Goal: Transaction & Acquisition: Book appointment/travel/reservation

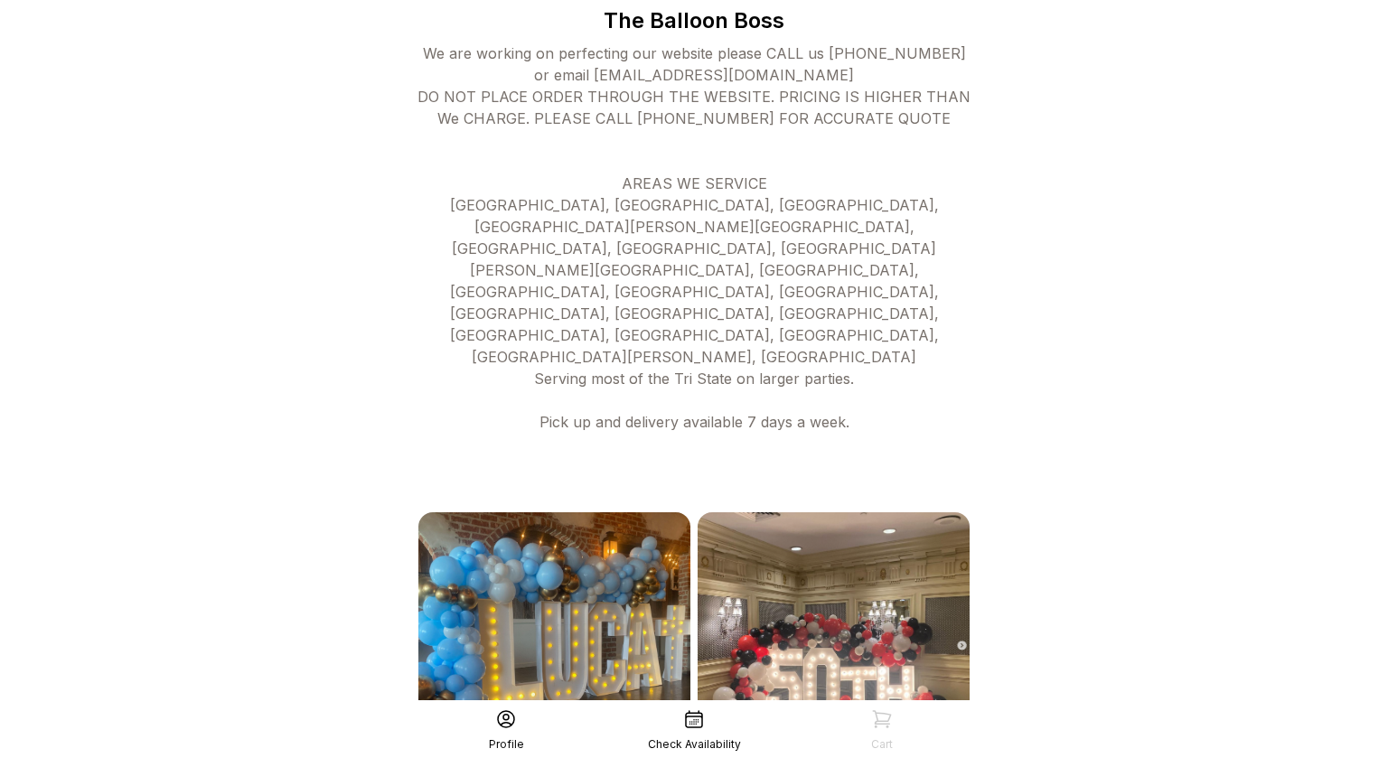
scroll to position [580, 0]
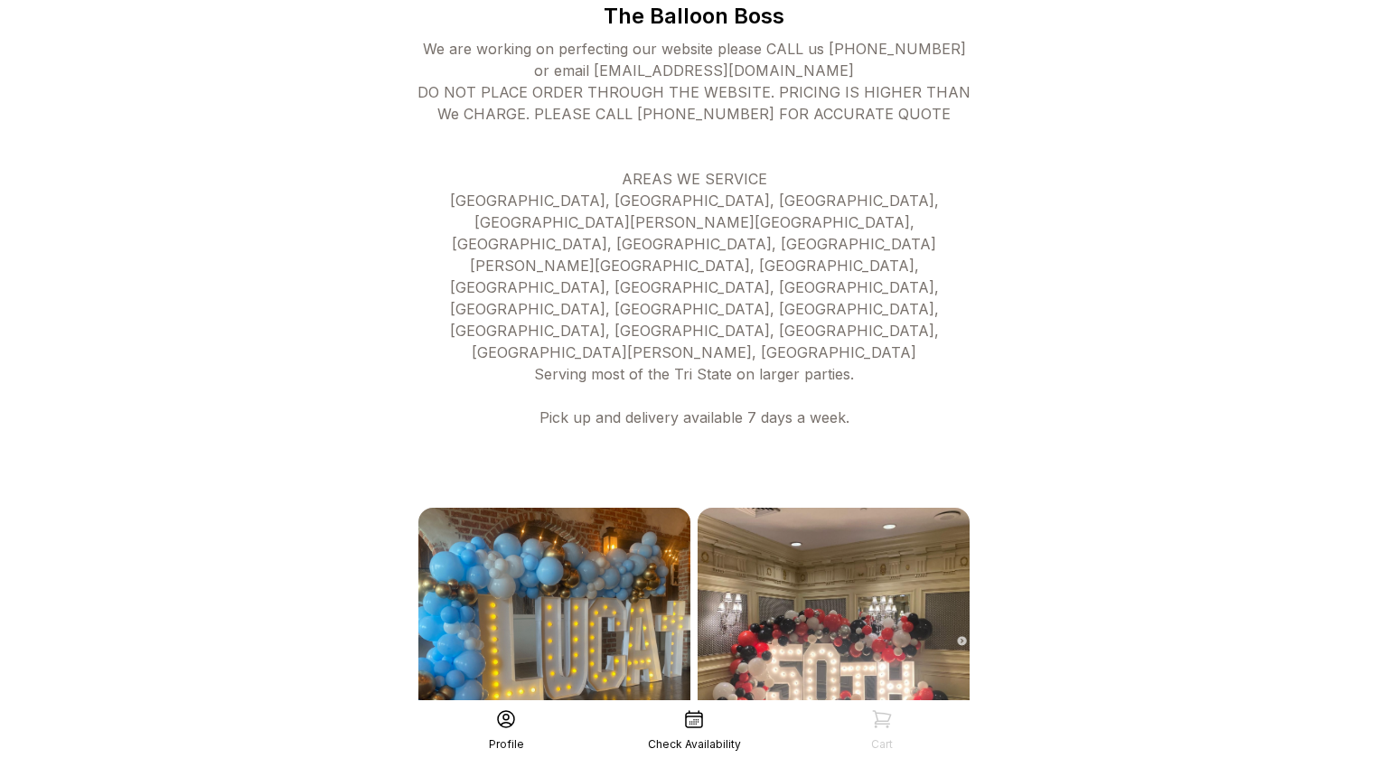
click at [680, 742] on div "Check Availability" at bounding box center [694, 744] width 93 height 14
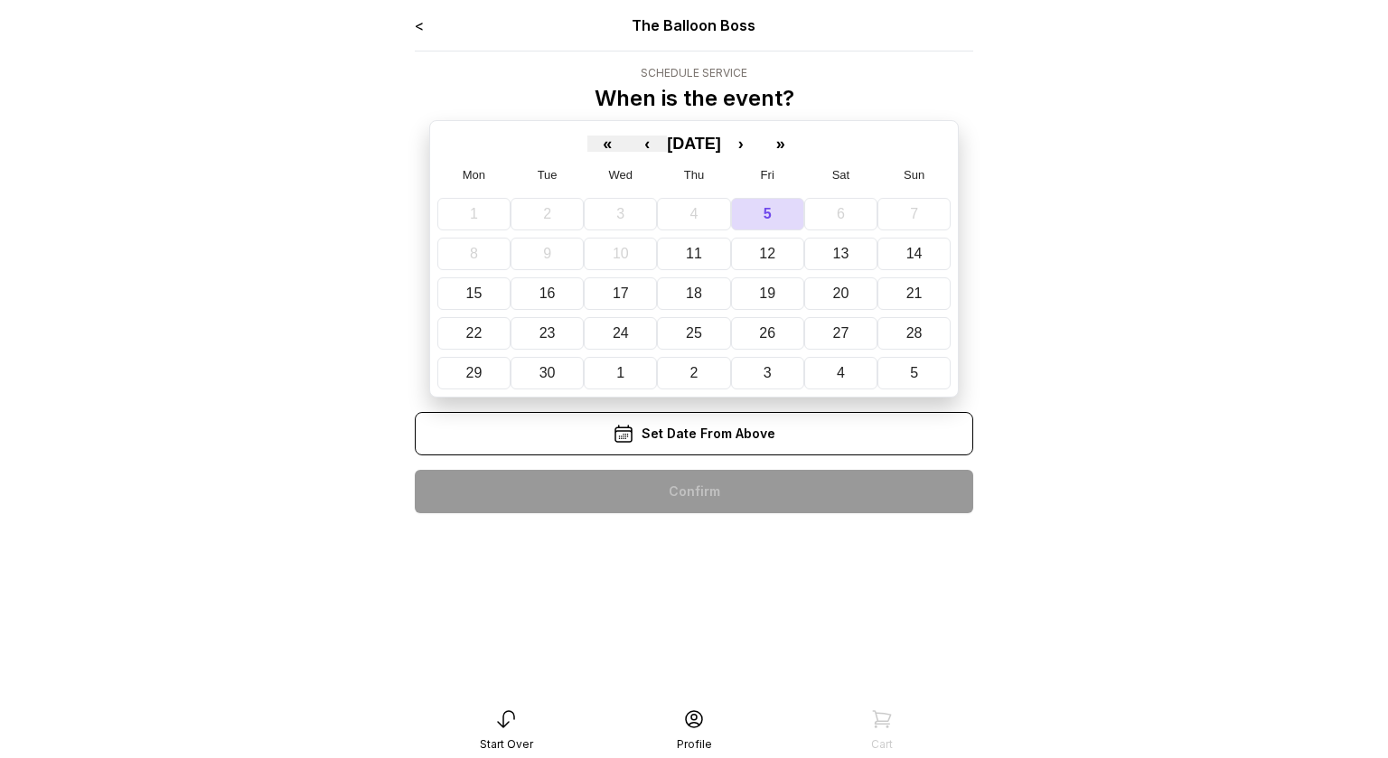
click at [836, 257] on abbr "13" at bounding box center [841, 253] width 16 height 15
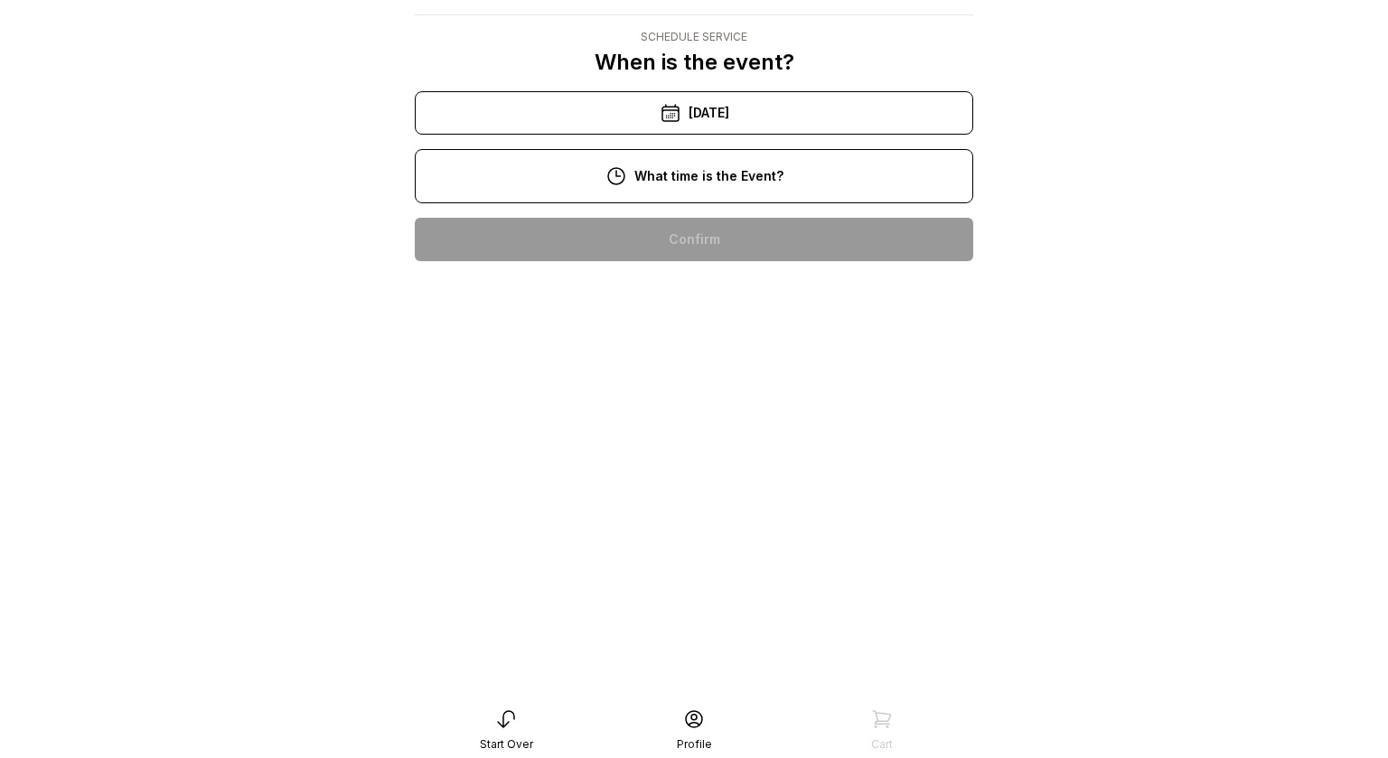
click at [594, 738] on div "7:00 pm" at bounding box center [694, 759] width 530 height 43
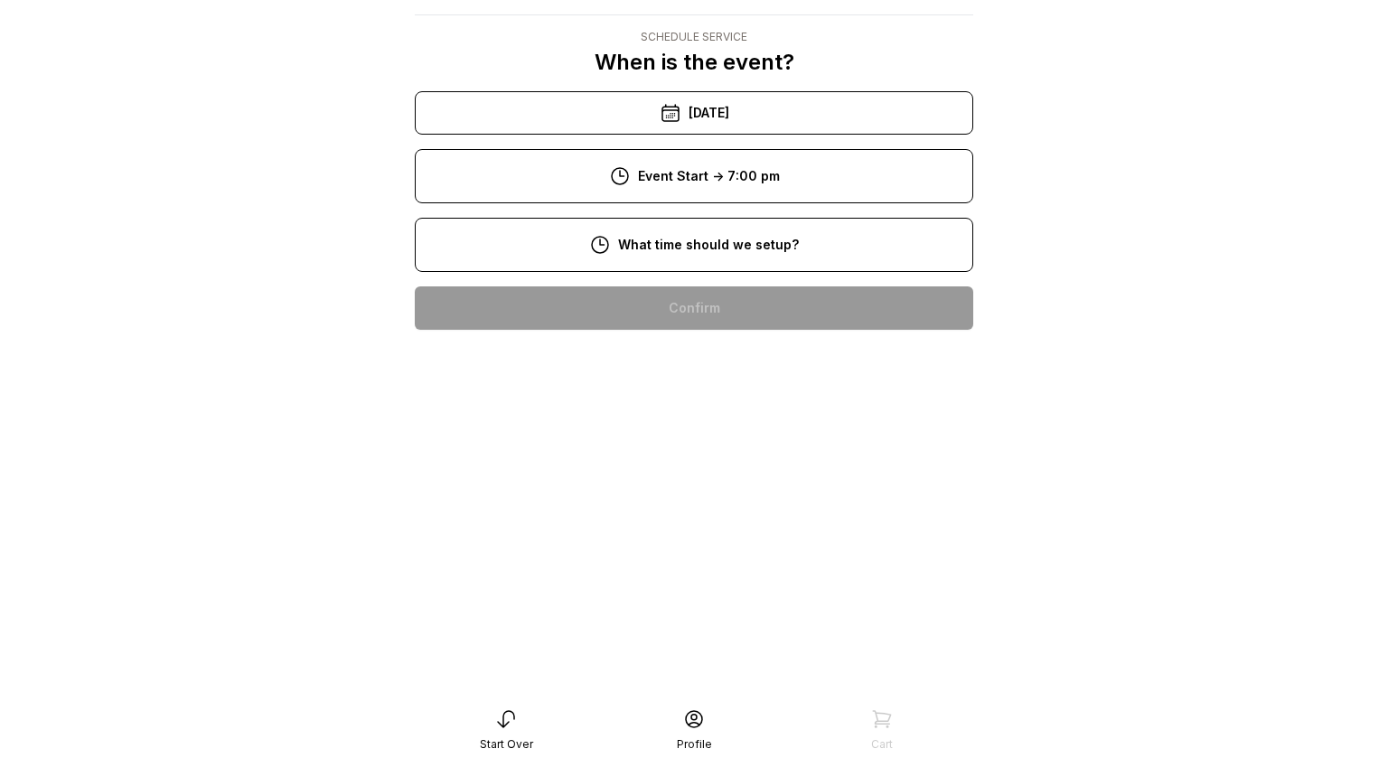
scroll to position [36, 0]
click at [634, 658] on div "5:00 pm" at bounding box center [694, 644] width 530 height 43
click at [604, 691] on div "3:00 pm" at bounding box center [694, 712] width 530 height 43
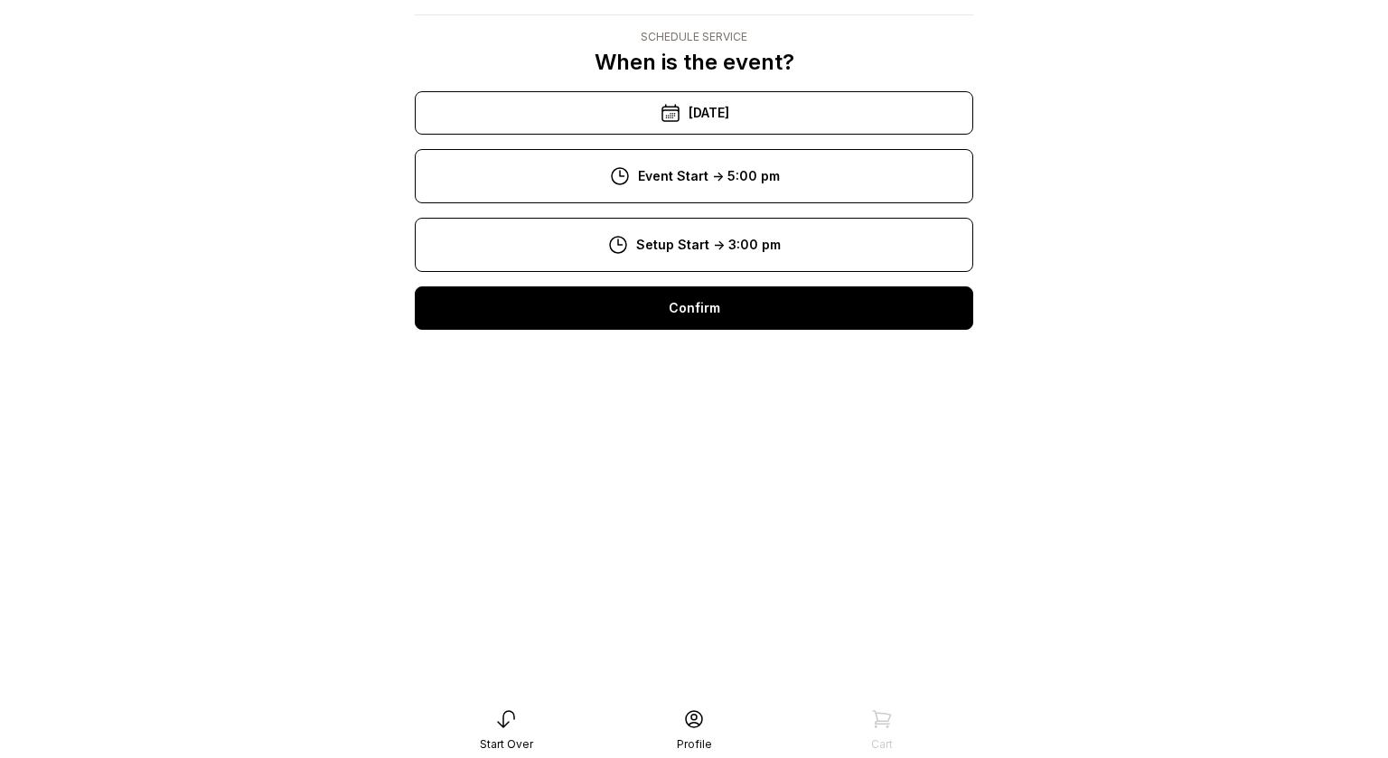
click at [571, 325] on div "Confirm" at bounding box center [694, 307] width 558 height 43
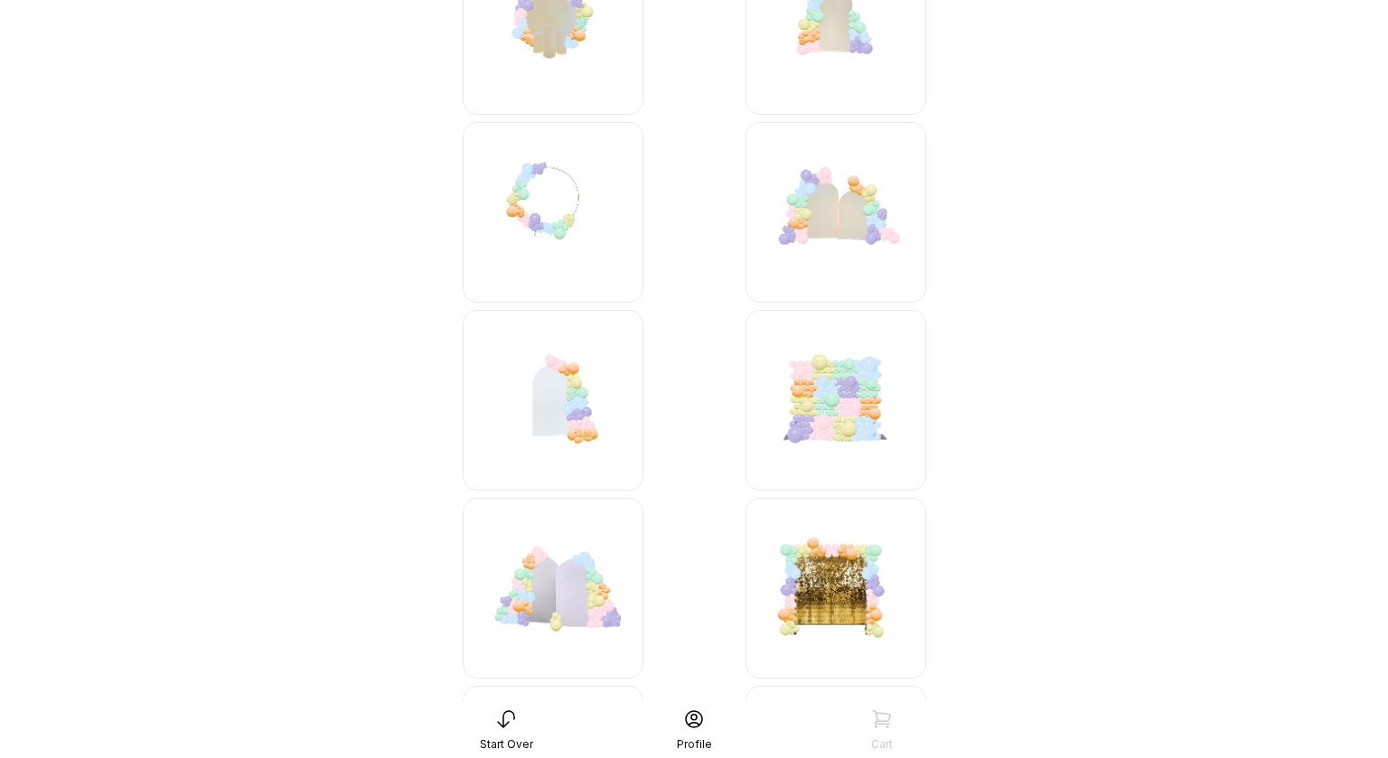
click at [542, 408] on img at bounding box center [553, 400] width 181 height 181
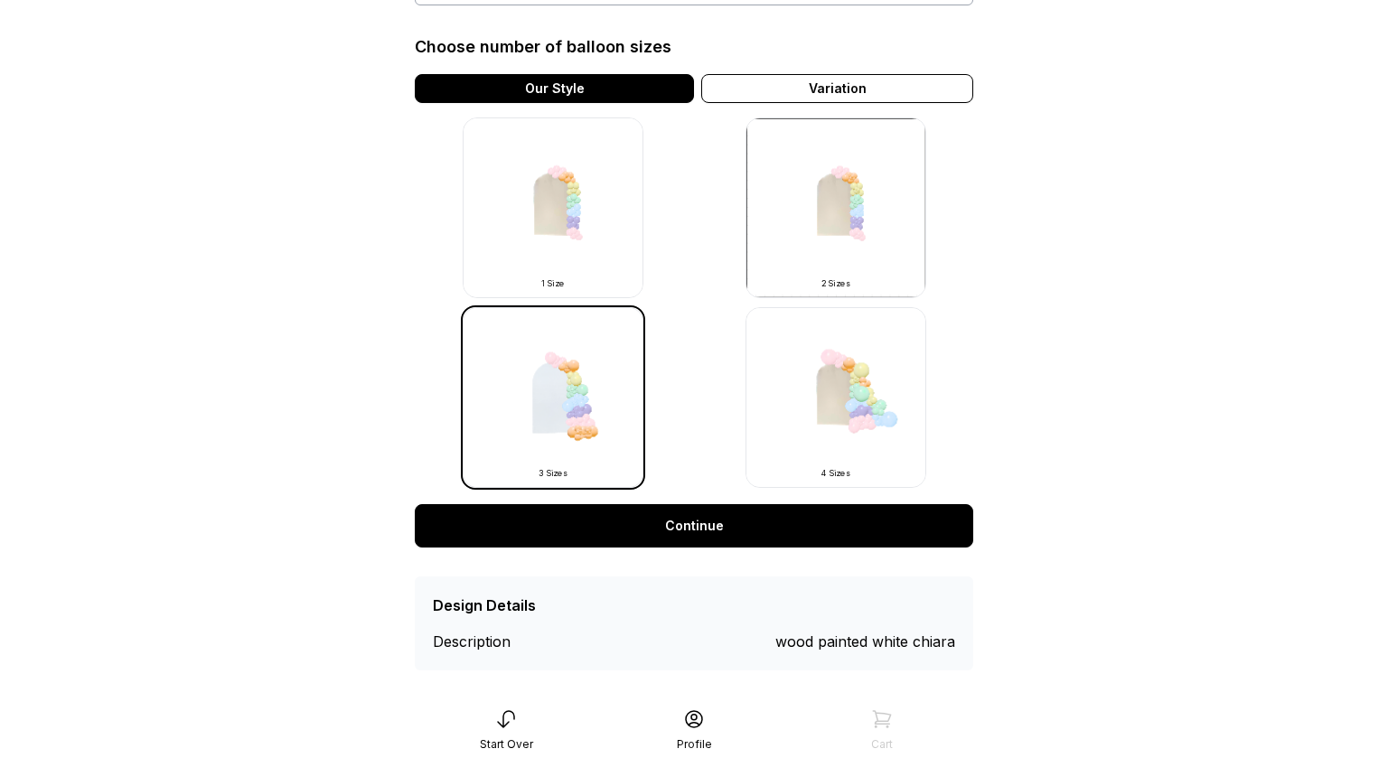
scroll to position [482, 0]
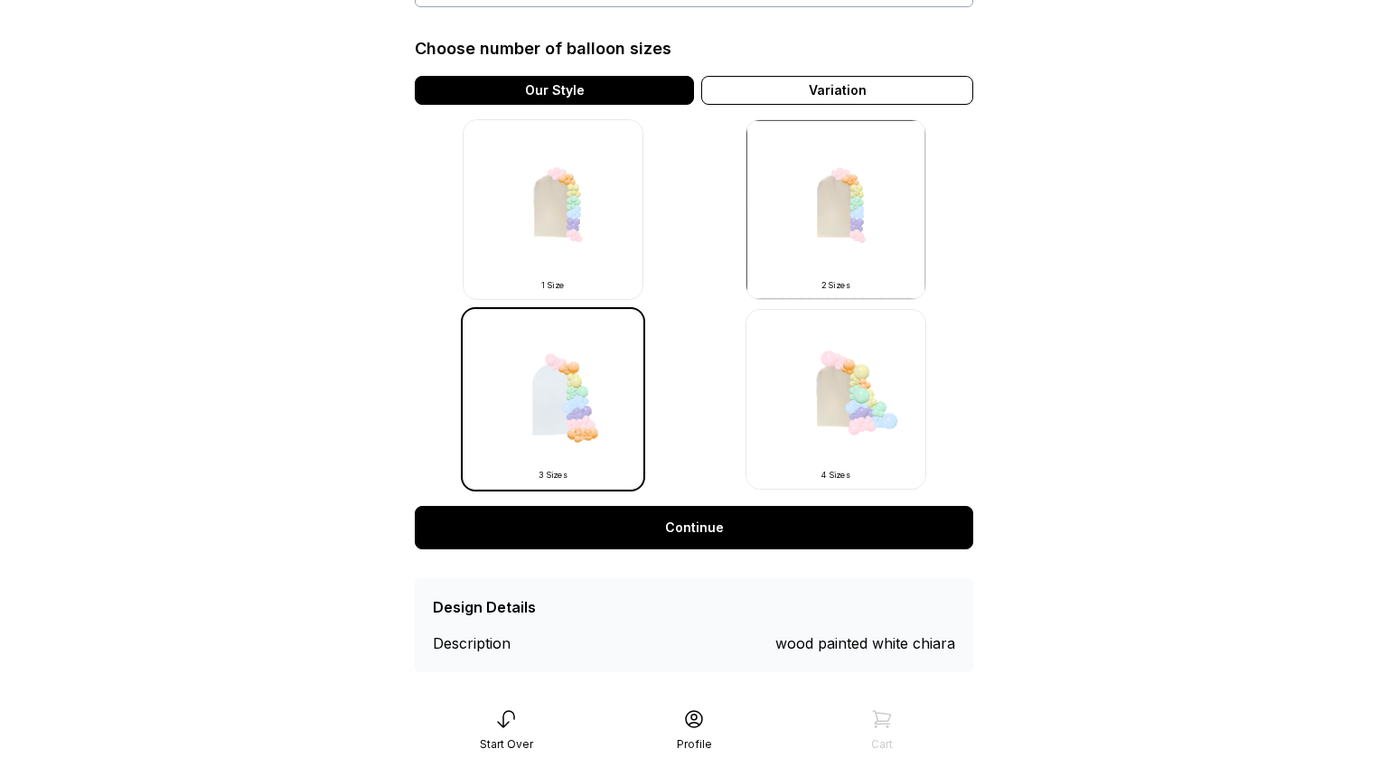
click at [529, 233] on img at bounding box center [553, 209] width 181 height 181
click at [521, 217] on img at bounding box center [553, 209] width 181 height 181
click at [547, 223] on img at bounding box center [553, 209] width 181 height 181
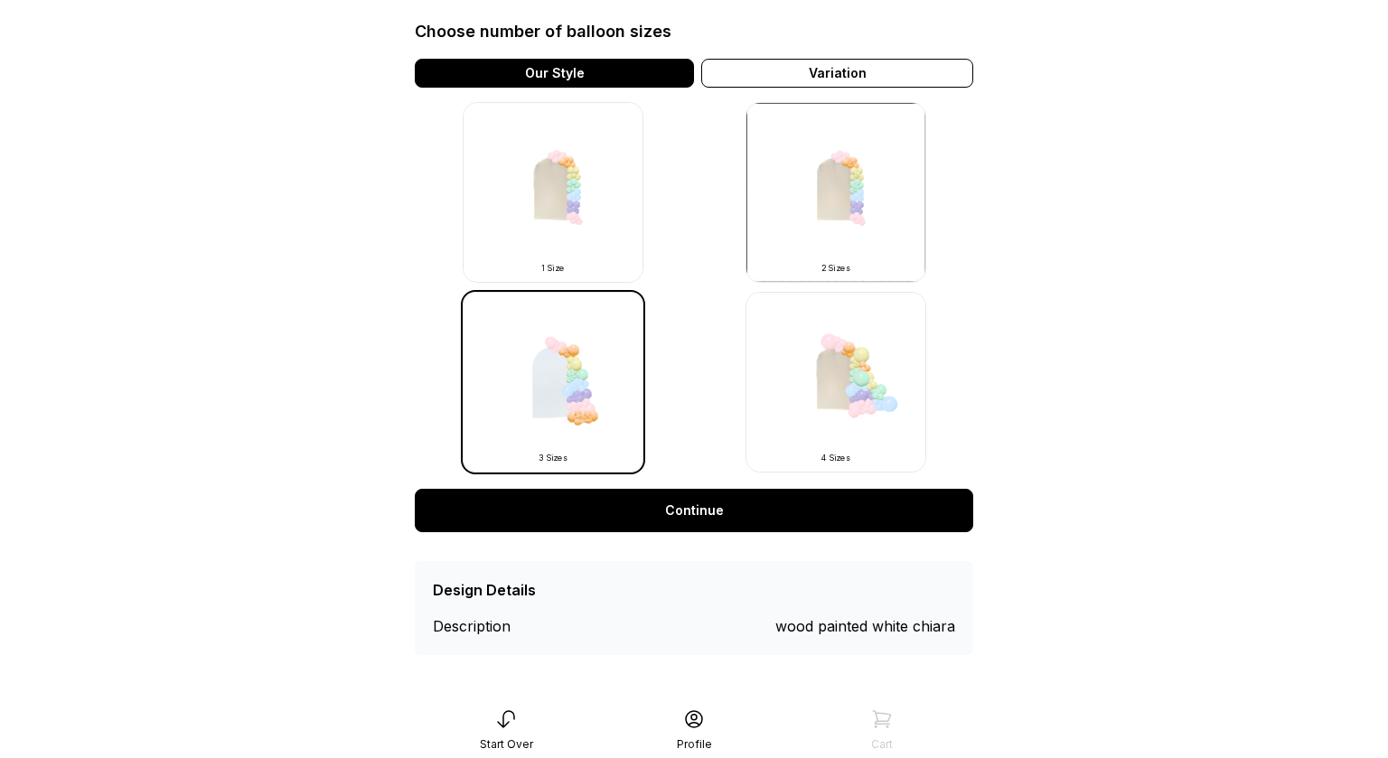
click at [799, 237] on img at bounding box center [835, 192] width 181 height 181
click at [820, 232] on img at bounding box center [835, 192] width 181 height 181
click at [827, 236] on img at bounding box center [835, 192] width 181 height 181
click at [769, 80] on div "Variation" at bounding box center [837, 73] width 272 height 29
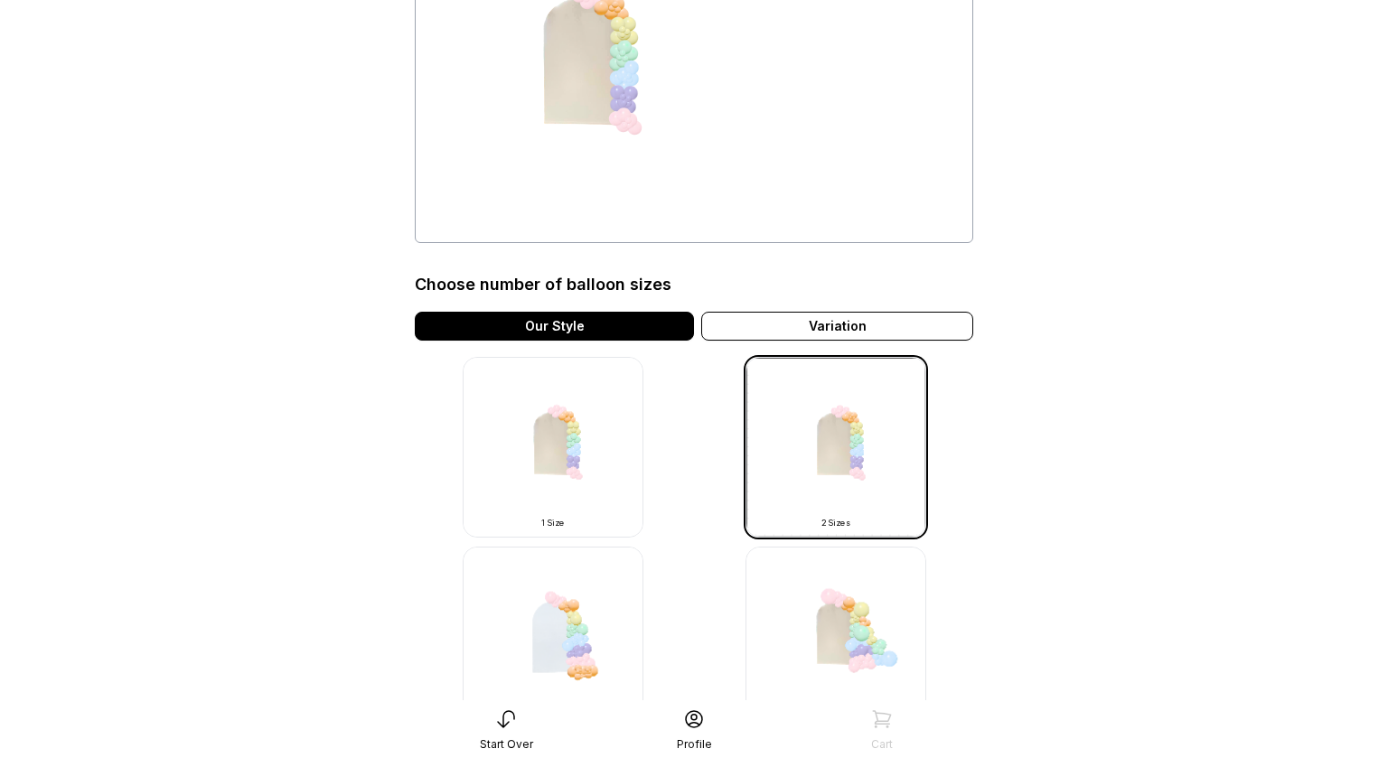
scroll to position [250, 0]
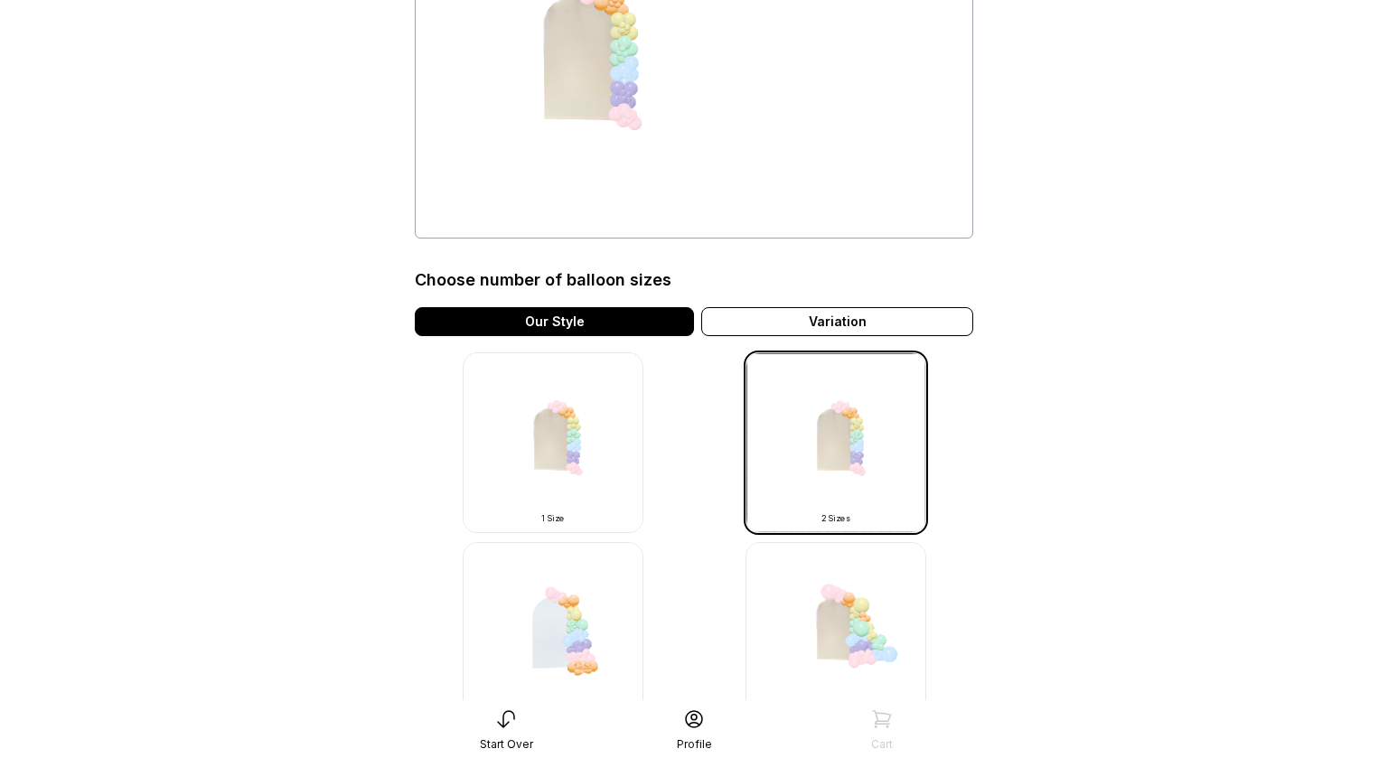
click at [523, 492] on img at bounding box center [553, 442] width 181 height 181
click at [542, 479] on img at bounding box center [553, 442] width 181 height 181
click at [523, 446] on img at bounding box center [553, 442] width 181 height 181
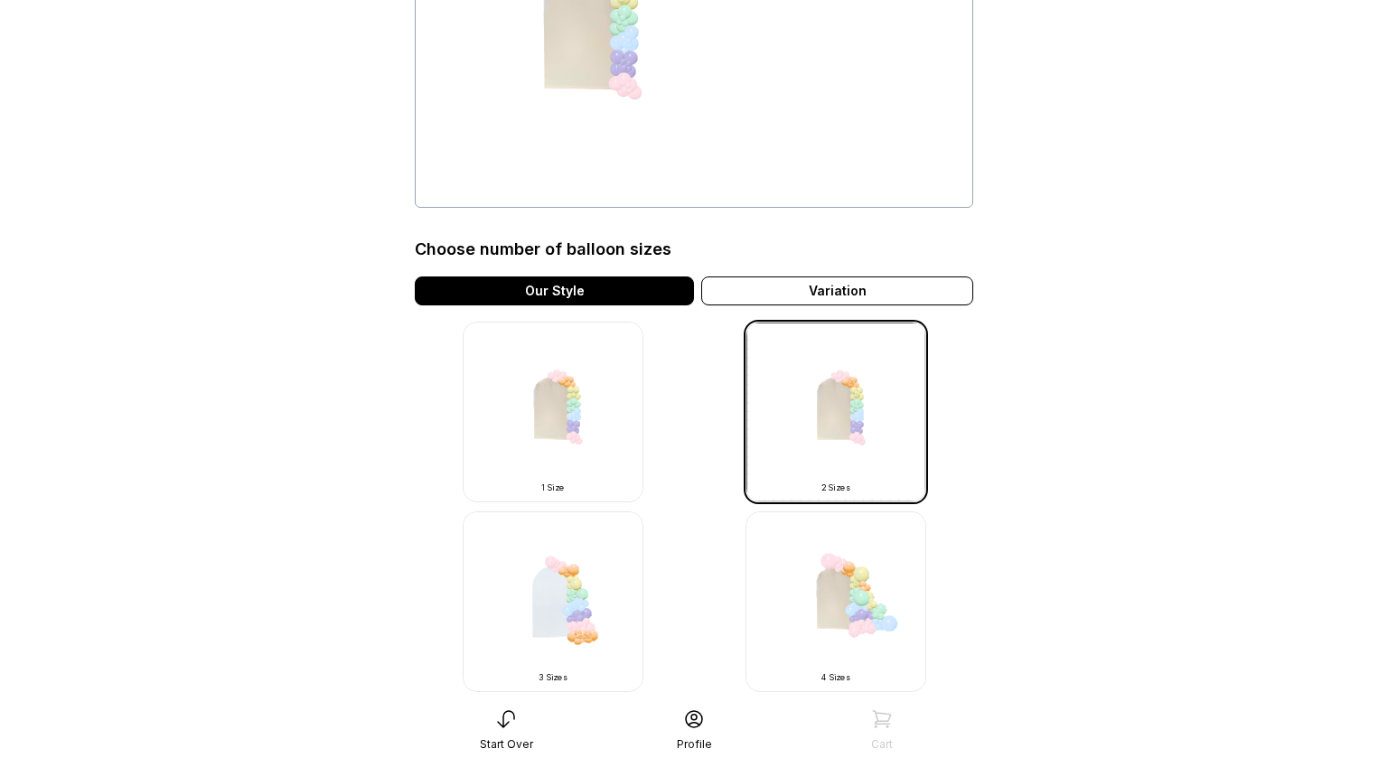
scroll to position [264, 0]
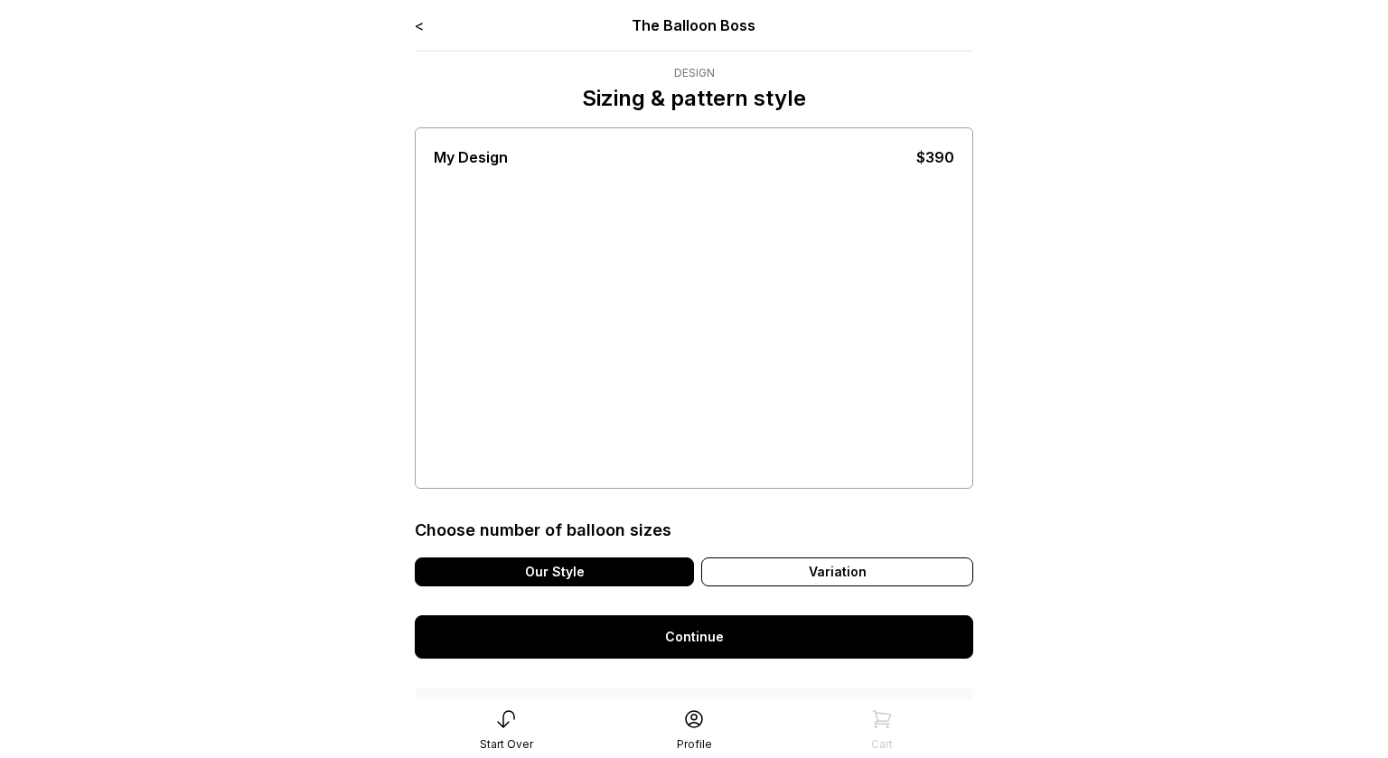
click at [549, 469] on div "My Design $390" at bounding box center [694, 308] width 520 height 352
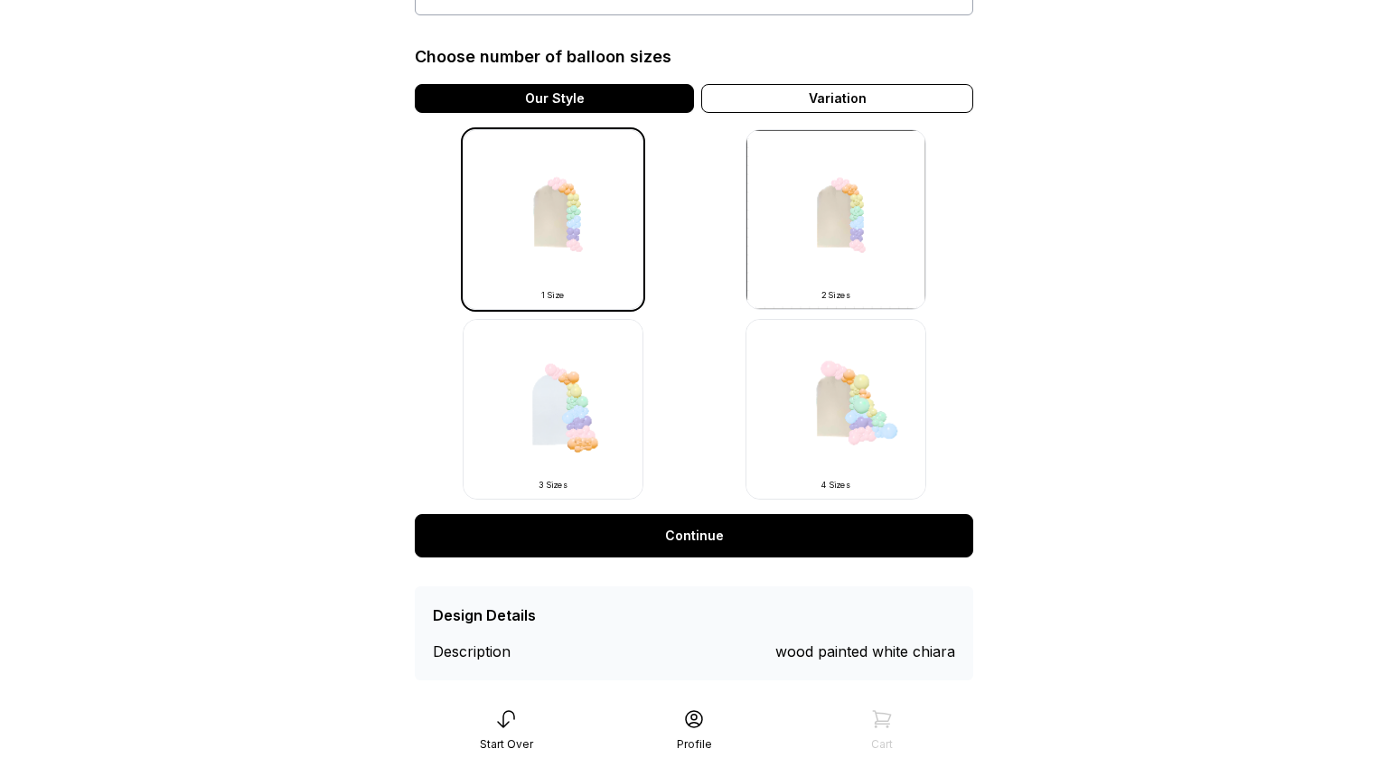
scroll to position [499, 0]
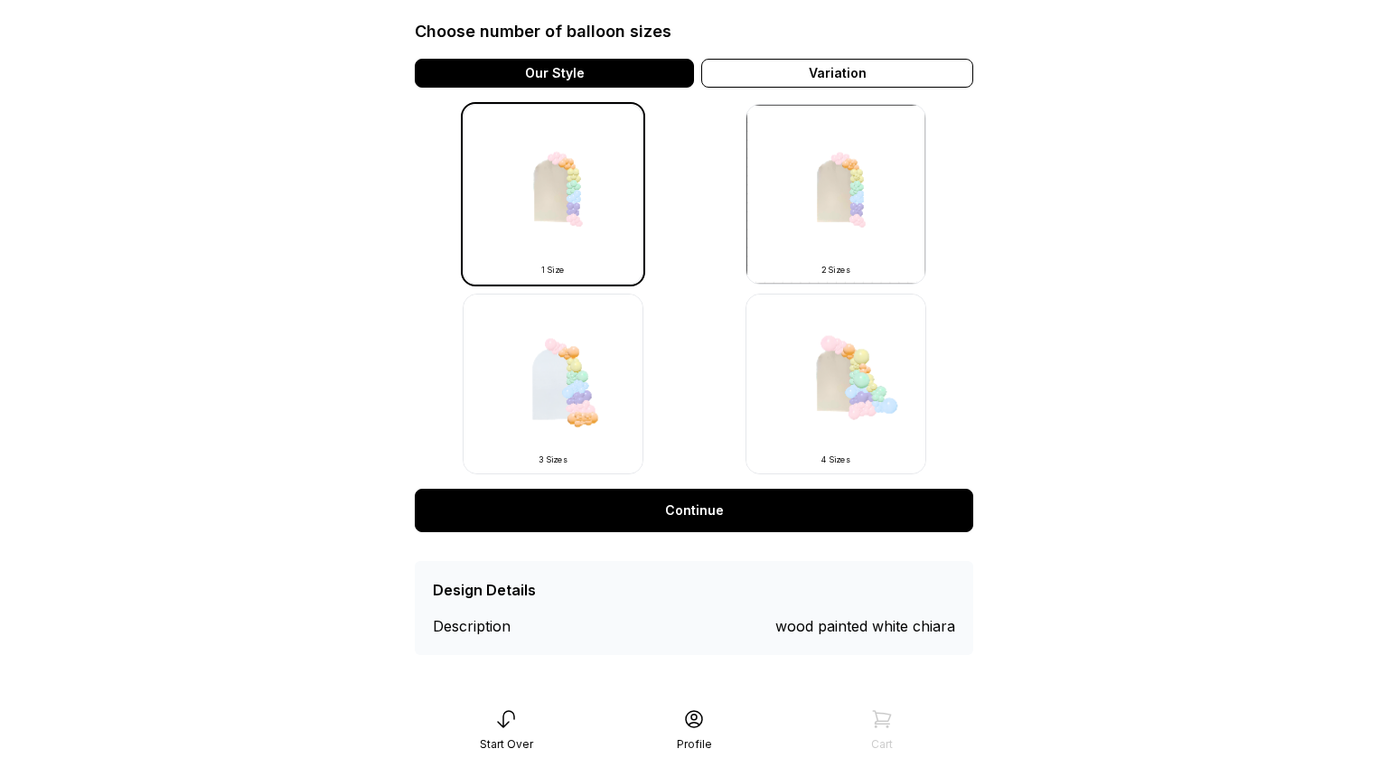
click at [491, 515] on link "Continue" at bounding box center [694, 510] width 558 height 43
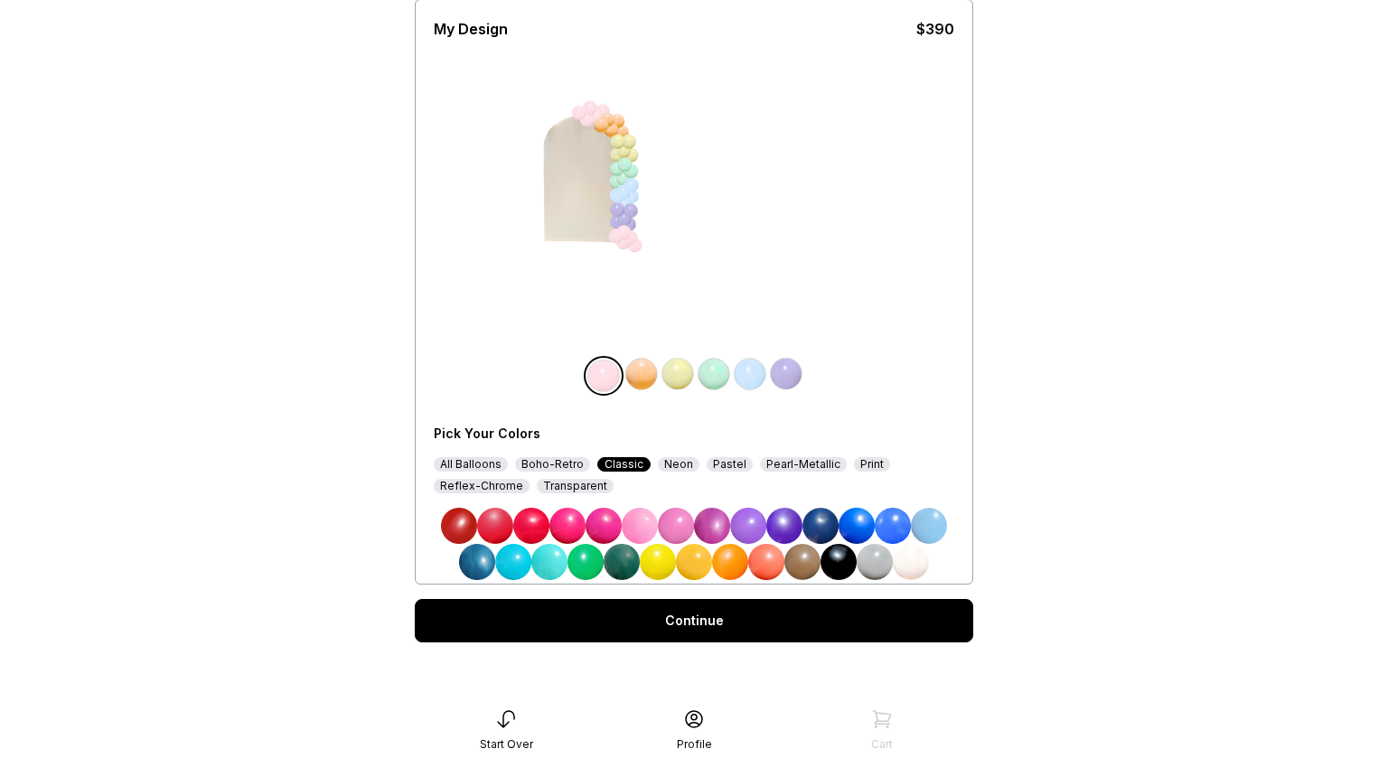
scroll to position [130, 0]
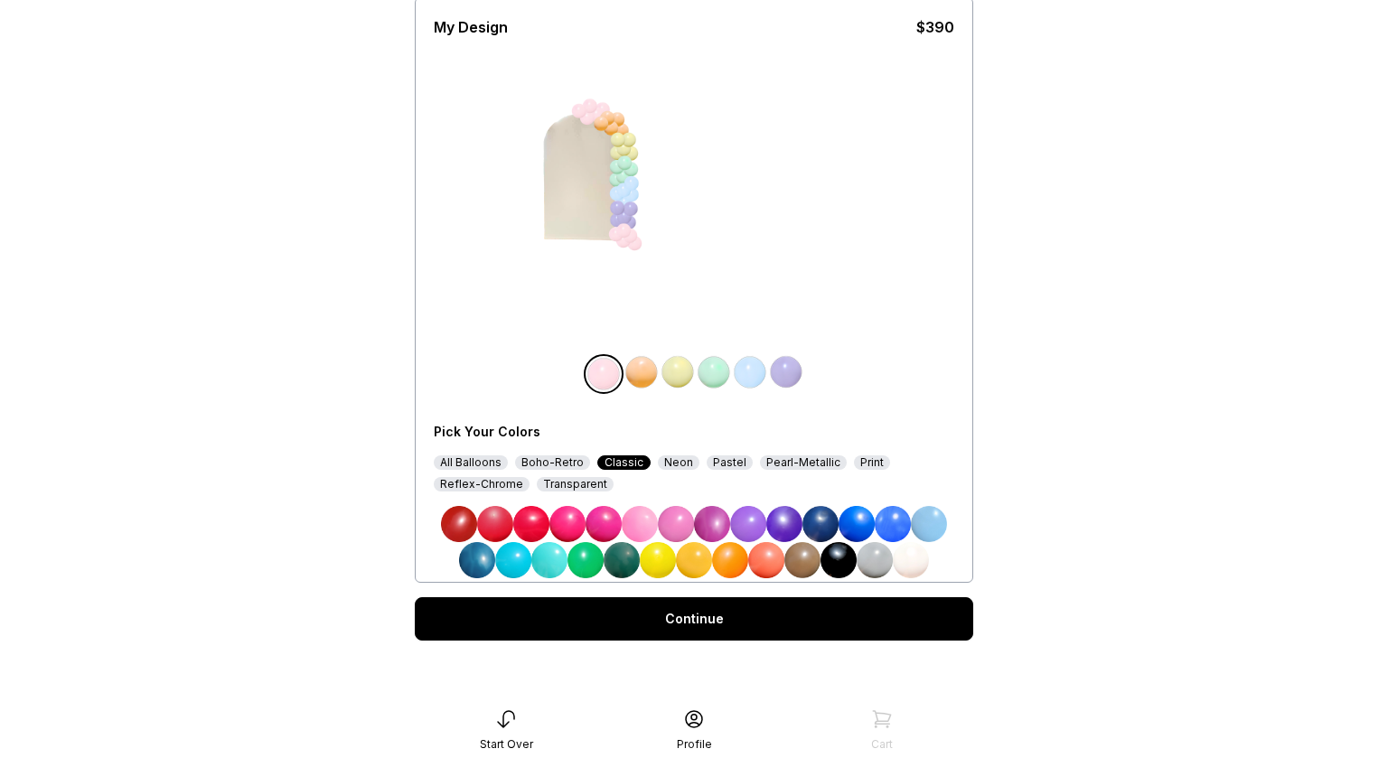
click at [856, 534] on img at bounding box center [857, 524] width 36 height 36
click at [758, 567] on img at bounding box center [766, 560] width 36 height 36
click at [867, 533] on img at bounding box center [857, 524] width 36 height 36
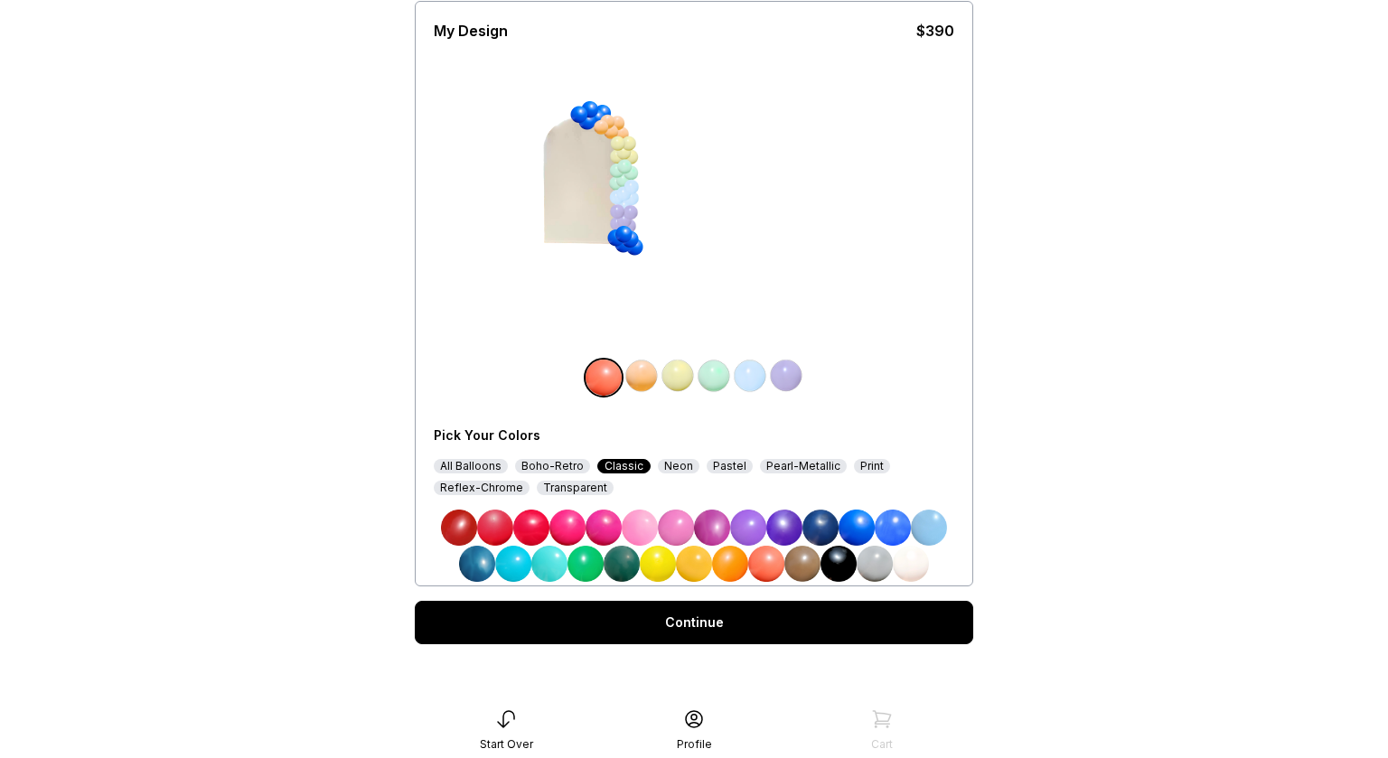
scroll to position [126, 0]
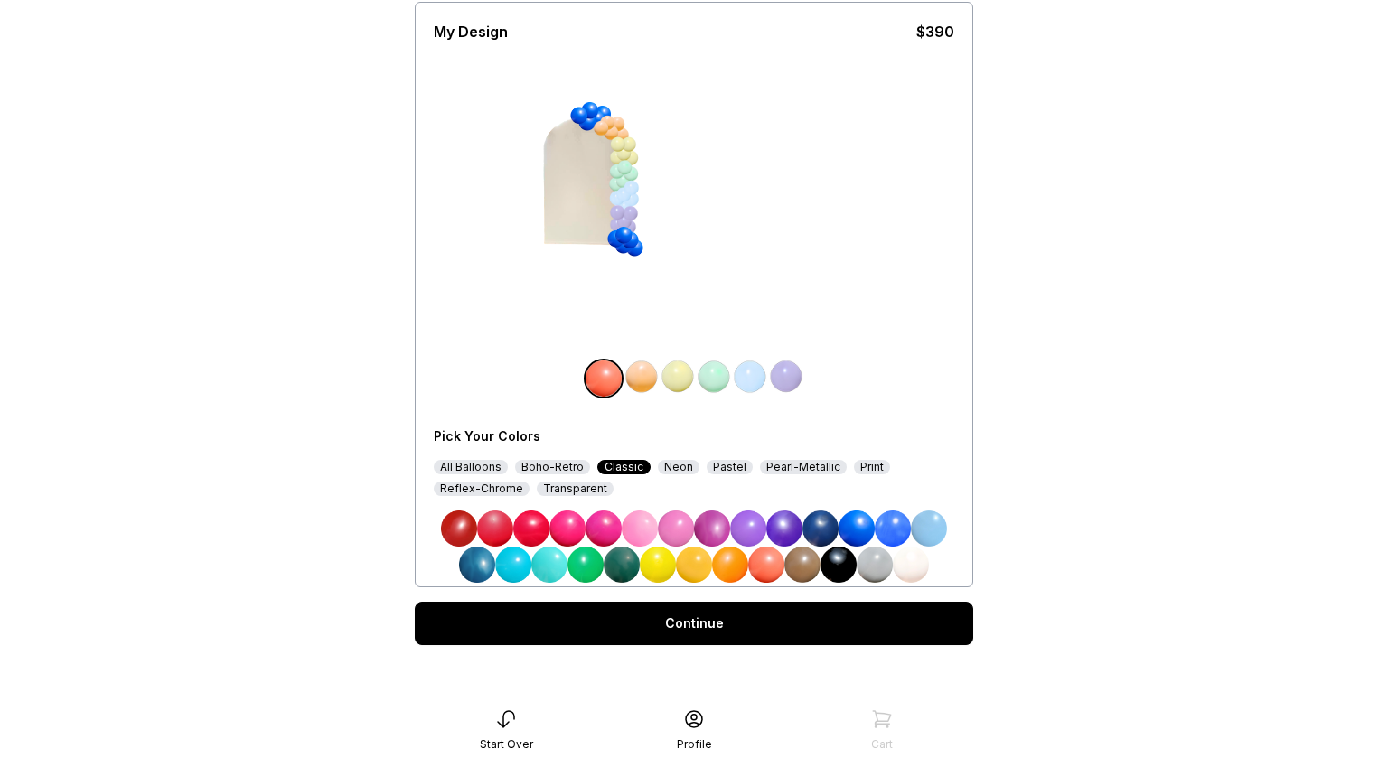
click at [602, 131] on div at bounding box center [601, 128] width 17 height 17
click at [620, 118] on div at bounding box center [617, 124] width 17 height 17
click at [611, 145] on div at bounding box center [618, 144] width 17 height 17
click at [758, 576] on img at bounding box center [766, 565] width 36 height 36
click at [853, 542] on img at bounding box center [857, 529] width 36 height 36
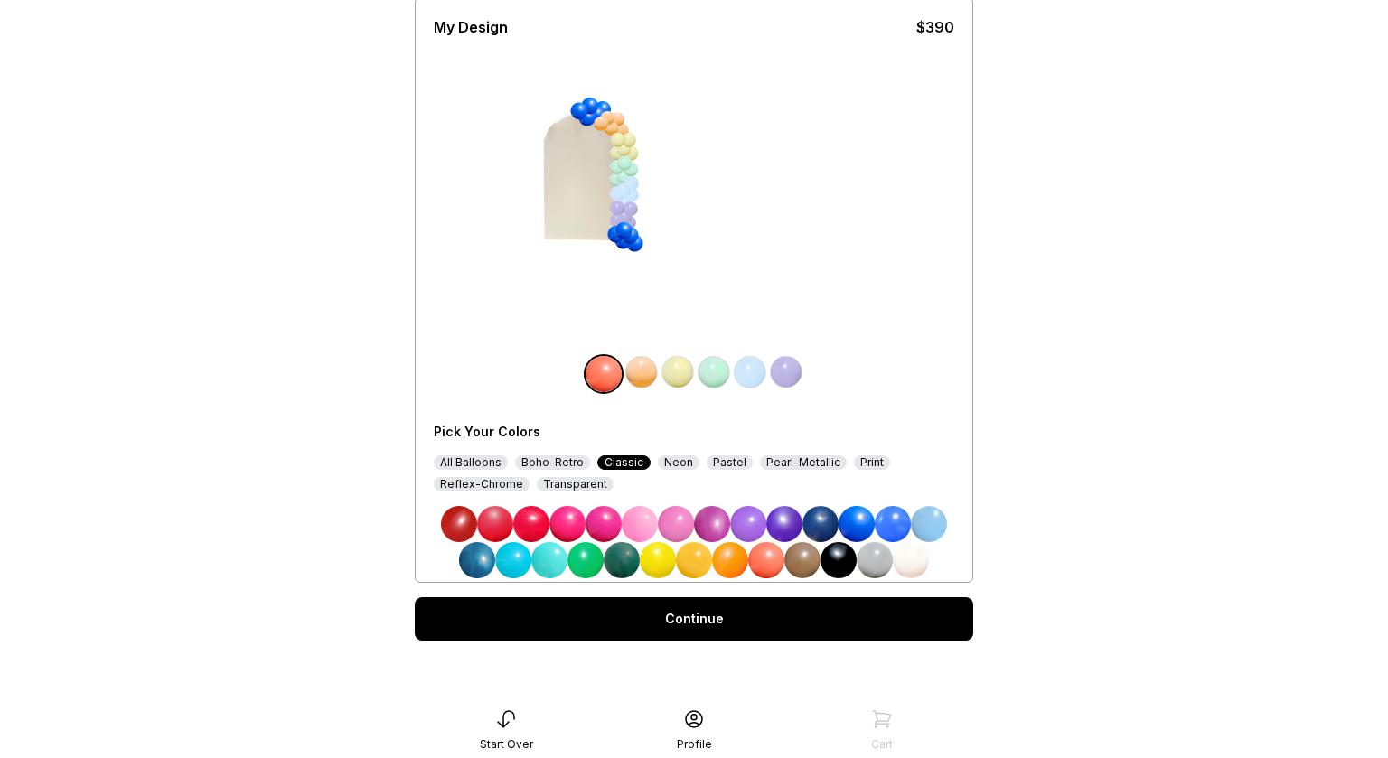
scroll to position [129, 0]
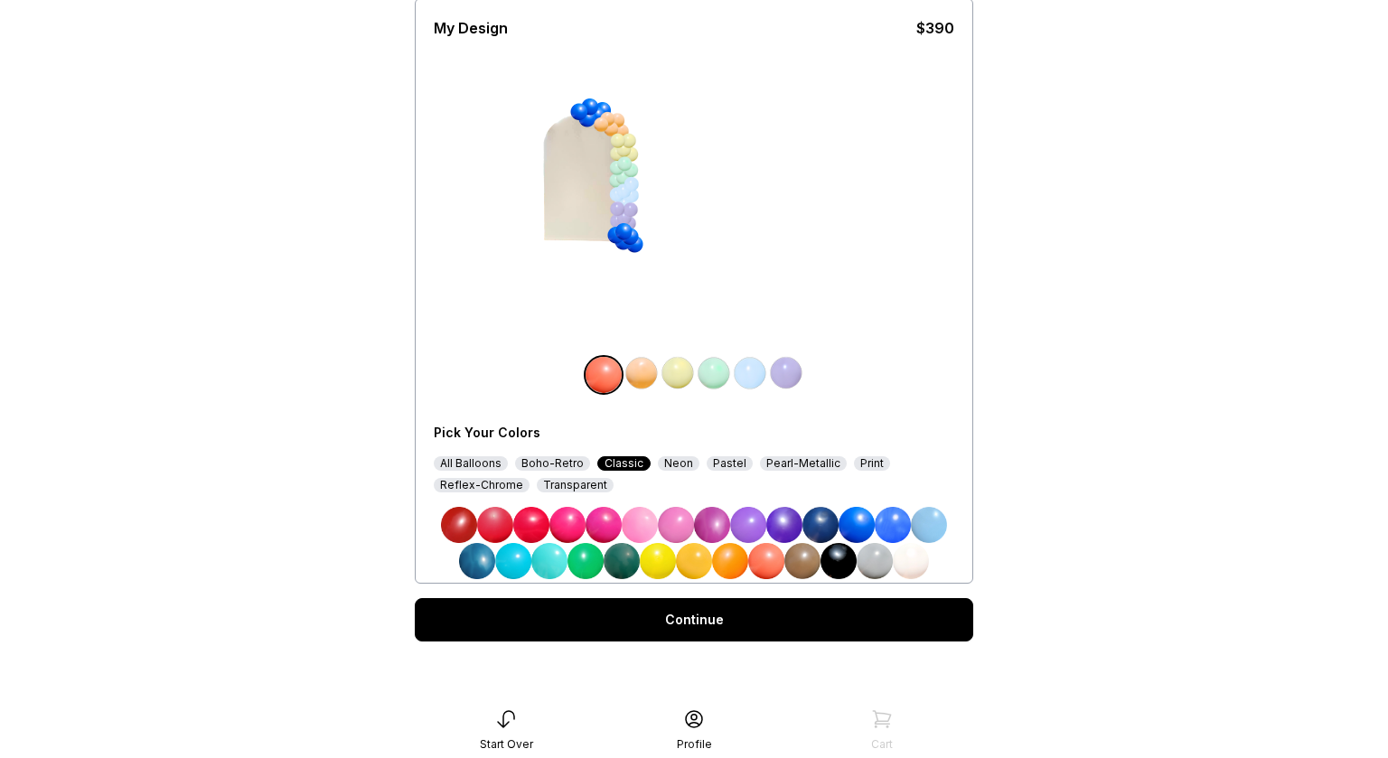
click at [636, 165] on div at bounding box center [631, 170] width 17 height 17
click at [642, 152] on div at bounding box center [604, 181] width 238 height 248
click at [636, 148] on div at bounding box center [629, 141] width 17 height 17
click at [640, 156] on div at bounding box center [604, 181] width 238 height 248
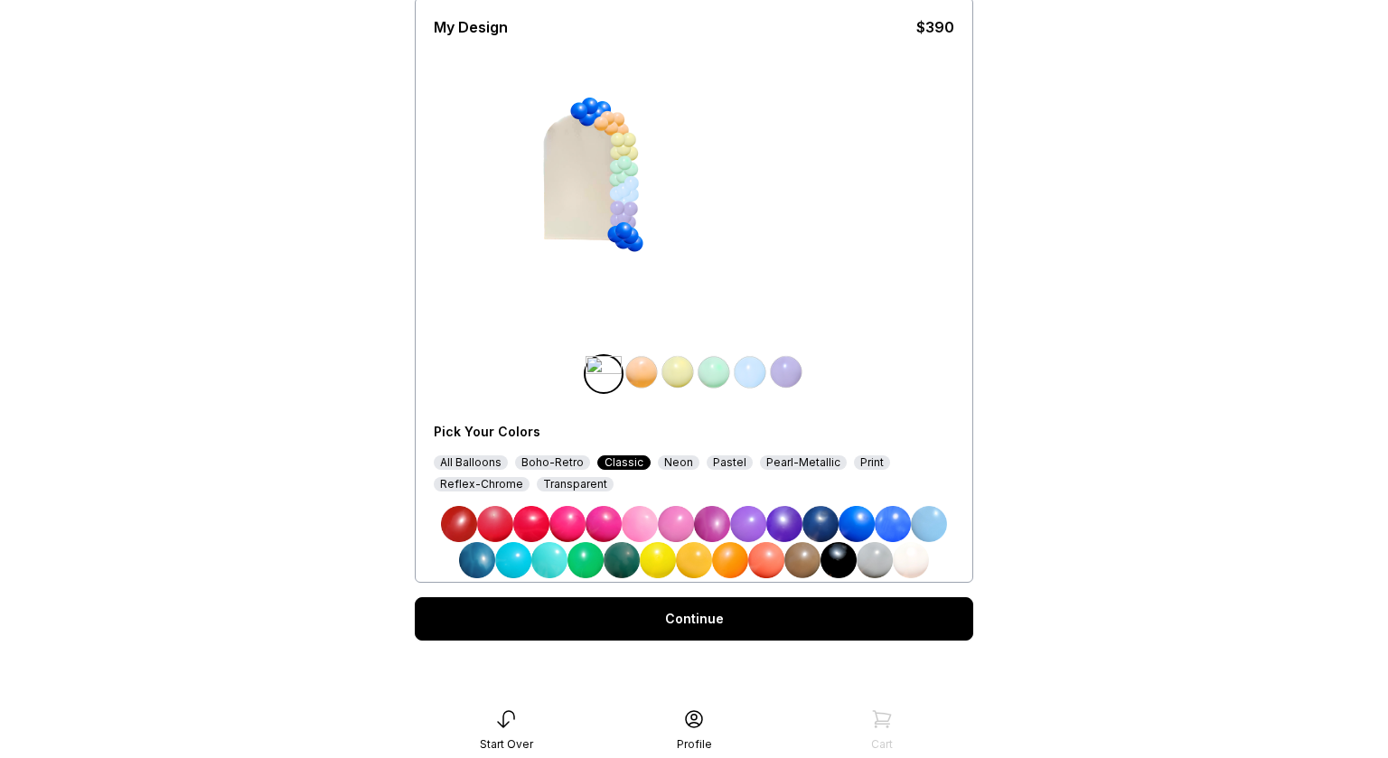
scroll to position [94, 0]
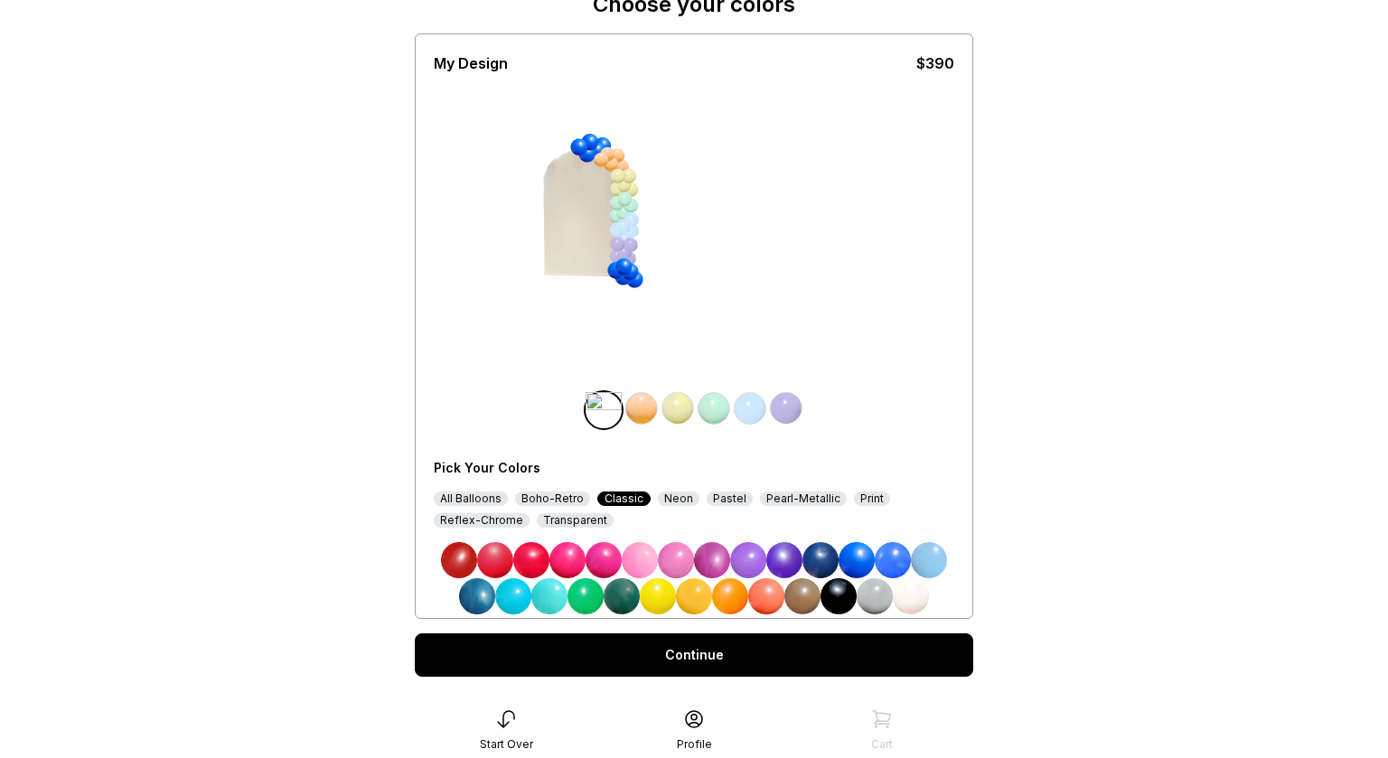
click at [624, 248] on div at bounding box center [617, 244] width 17 height 17
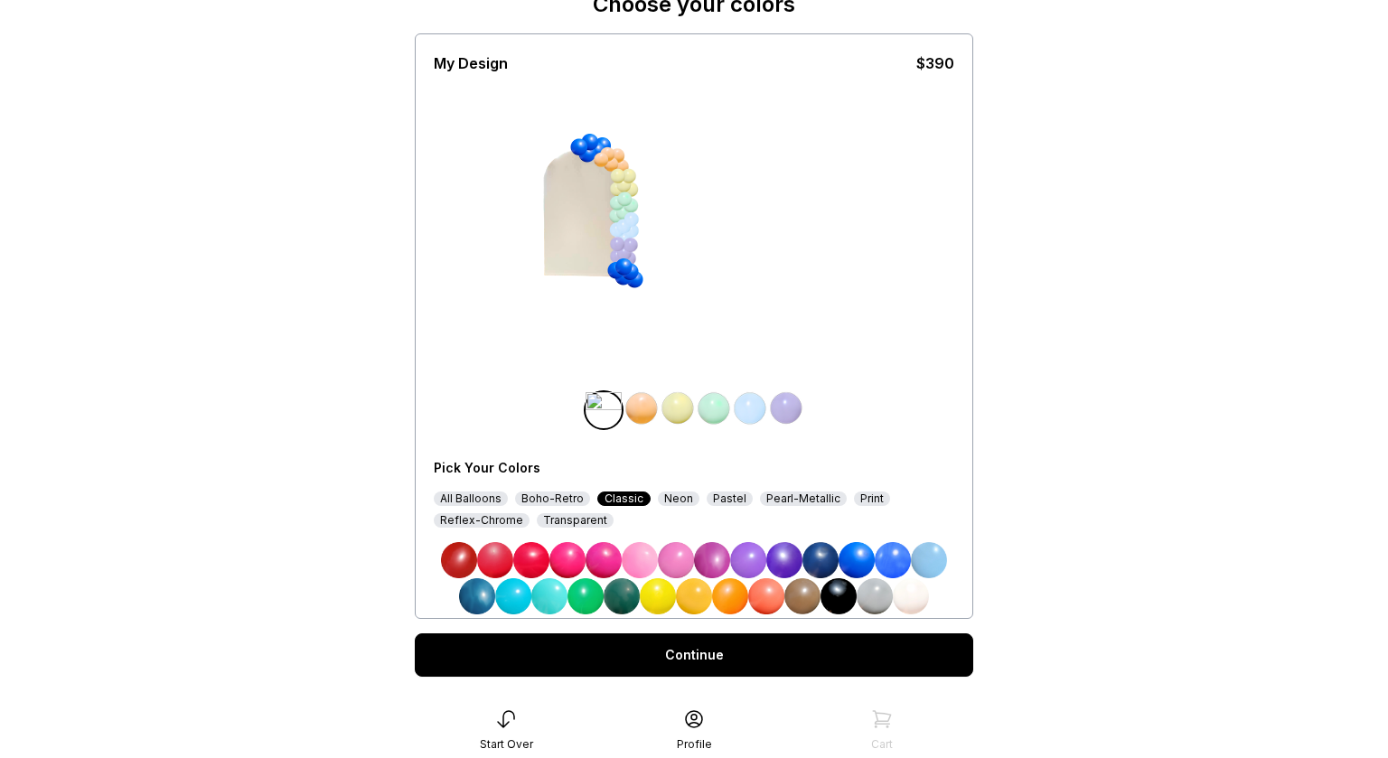
click at [624, 248] on div at bounding box center [617, 244] width 17 height 17
click at [651, 406] on img at bounding box center [642, 408] width 36 height 36
click at [651, 406] on img at bounding box center [640, 410] width 36 height 36
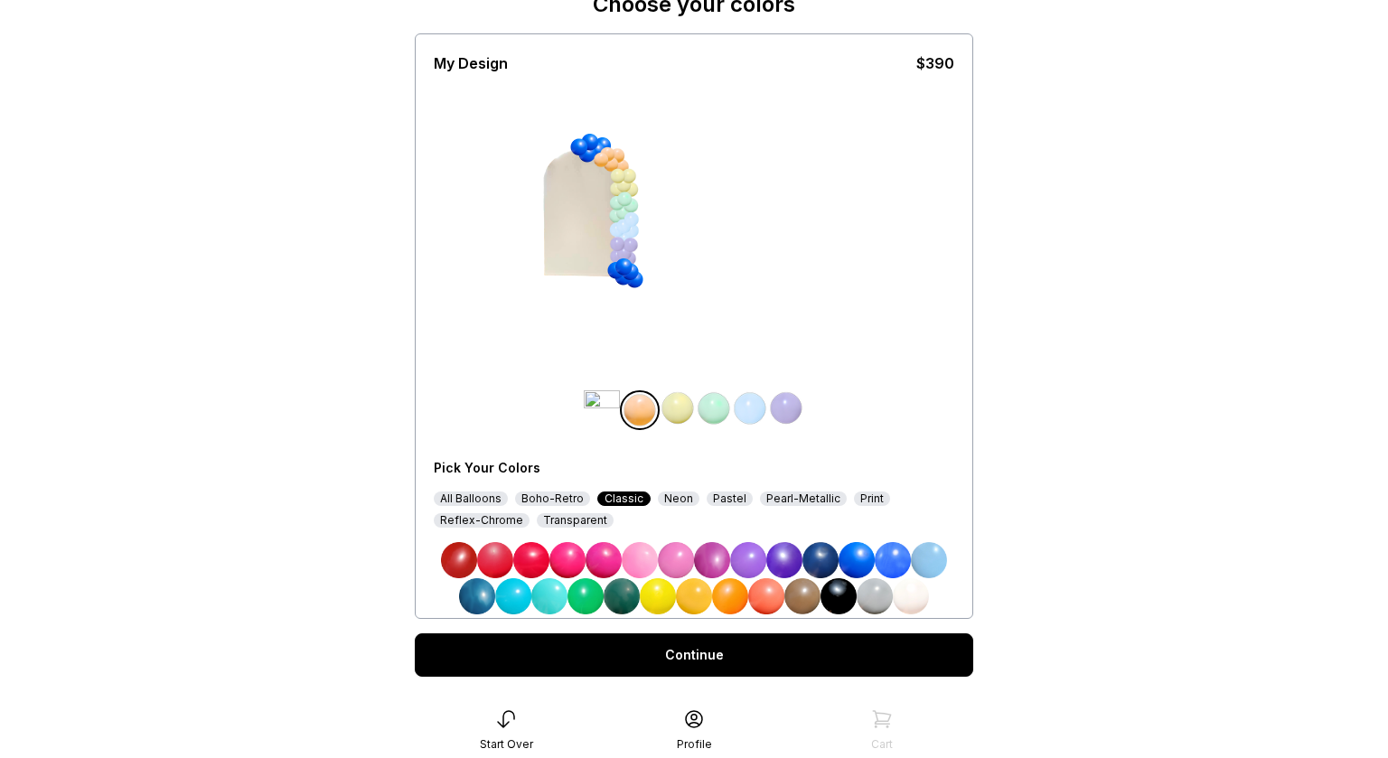
click at [651, 406] on img at bounding box center [640, 410] width 36 height 36
click at [602, 410] on img at bounding box center [602, 408] width 36 height 36
click at [770, 586] on img at bounding box center [766, 596] width 36 height 36
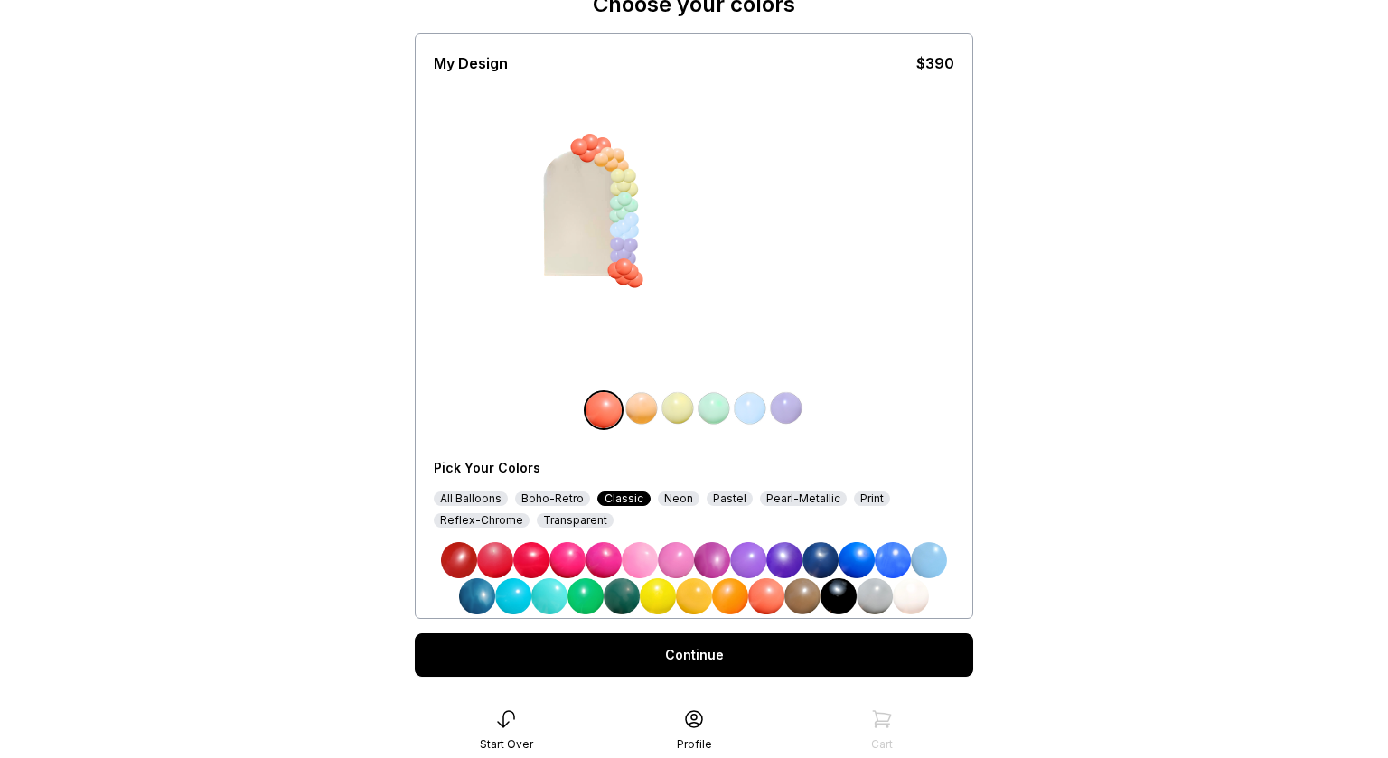
click at [900, 561] on img at bounding box center [893, 560] width 36 height 36
click at [720, 665] on link "Continue" at bounding box center [694, 654] width 558 height 43
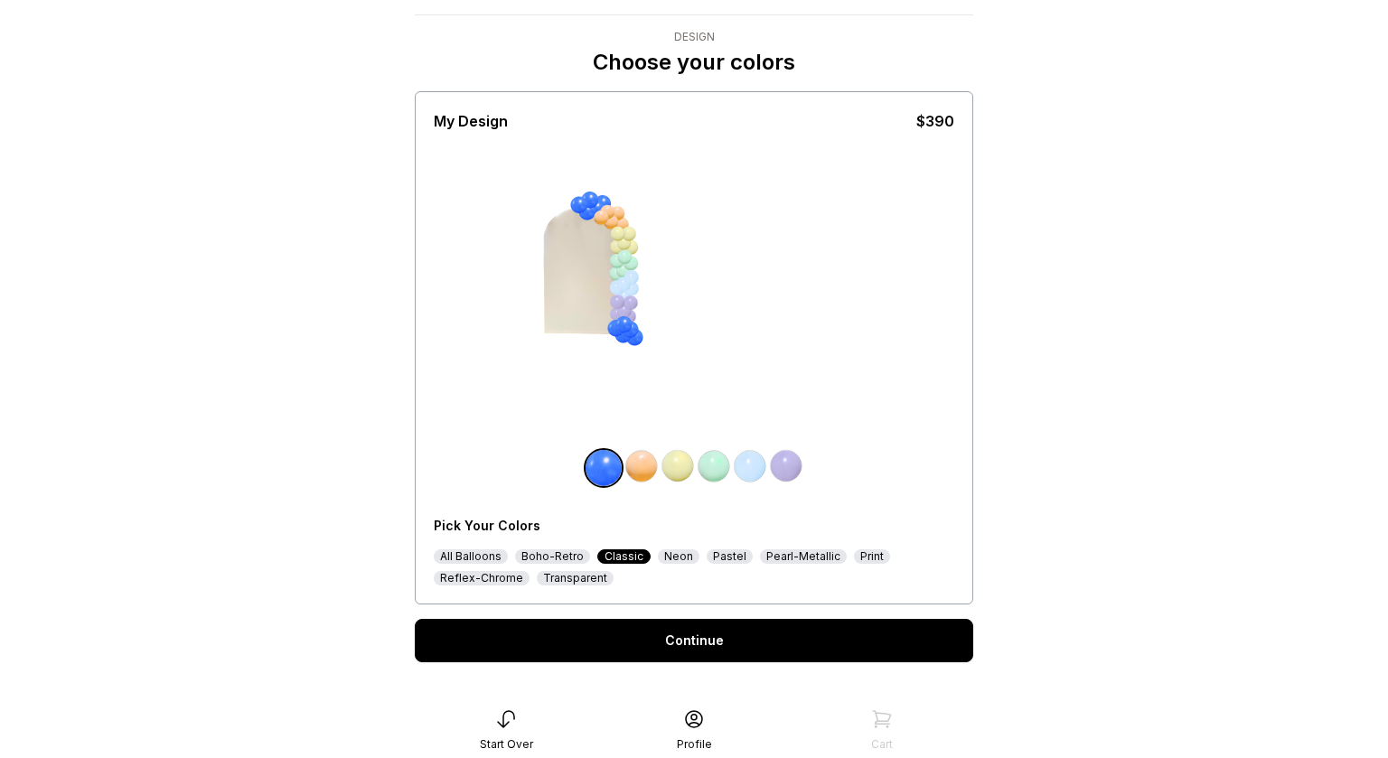
scroll to position [127, 0]
